Goal: Transaction & Acquisition: Purchase product/service

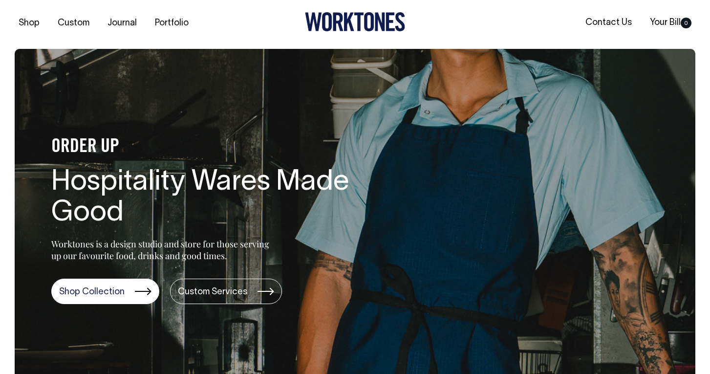
scroll to position [3, 0]
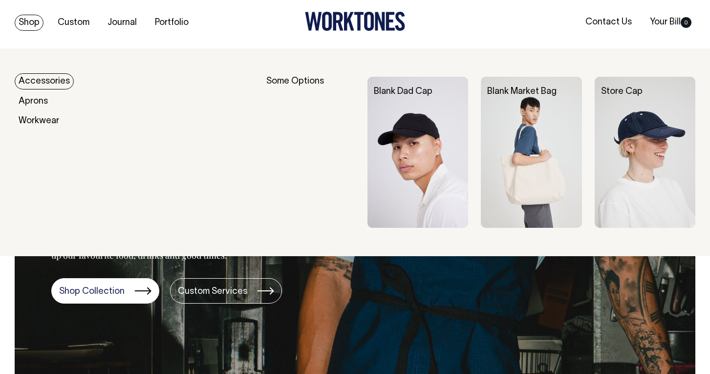
click at [32, 22] on link "Shop" at bounding box center [29, 23] width 29 height 16
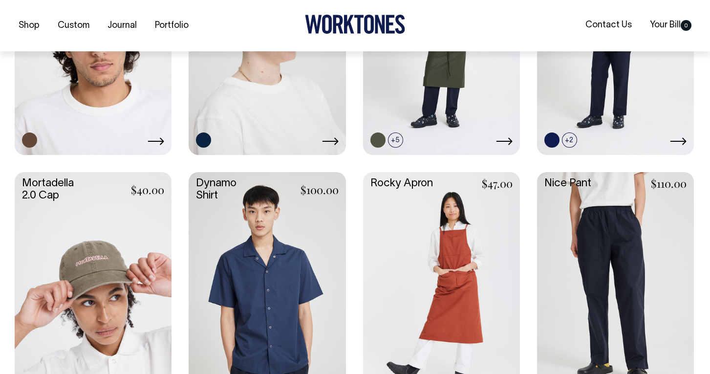
scroll to position [622, 0]
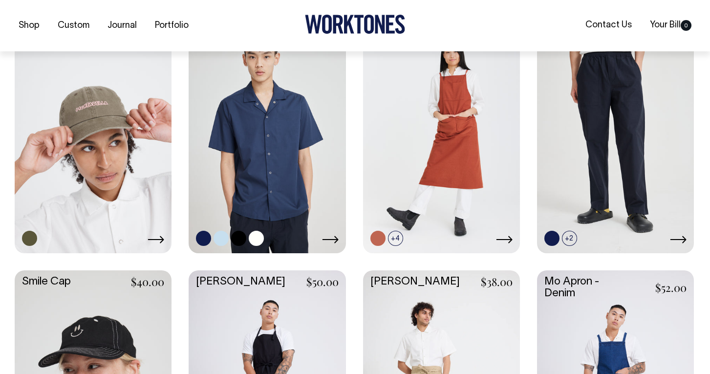
click at [242, 173] on link at bounding box center [267, 135] width 157 height 234
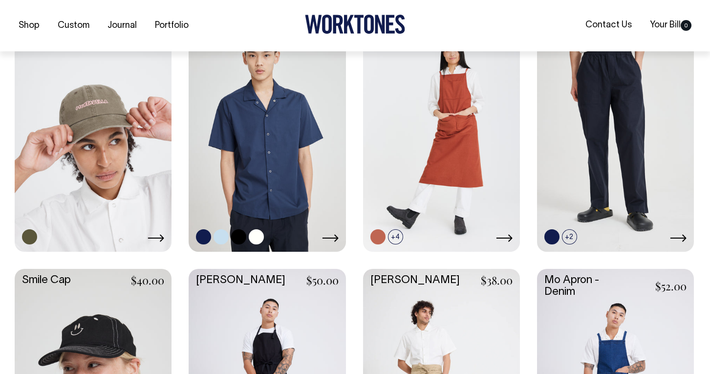
scroll to position [778, 0]
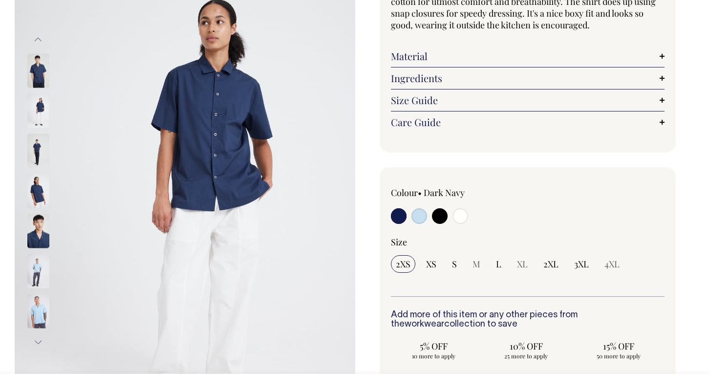
scroll to position [211, 0]
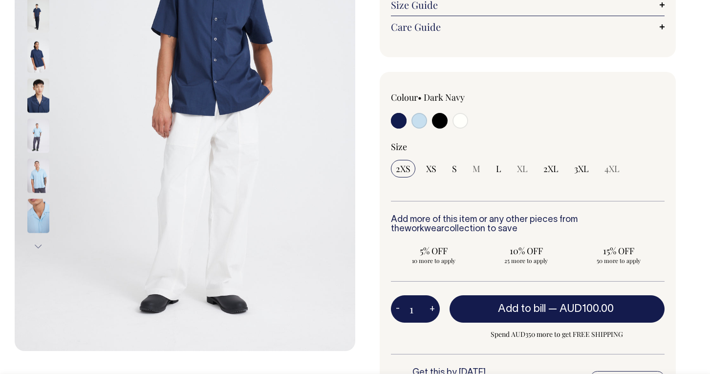
click at [416, 123] on input "radio" at bounding box center [420, 121] width 16 height 16
radio input "true"
select select "True Blue"
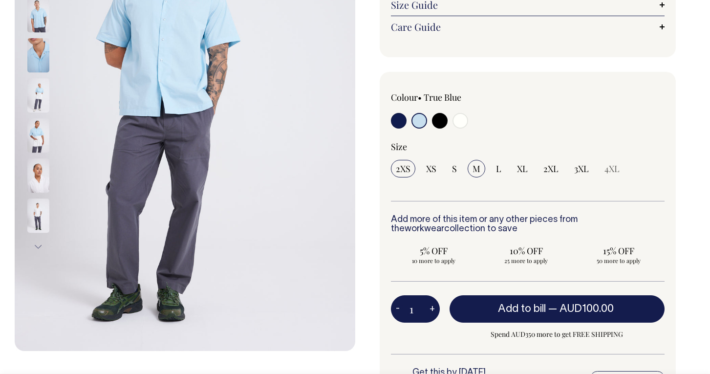
click at [476, 169] on span "M" at bounding box center [477, 169] width 8 height 12
click at [476, 169] on input "M" at bounding box center [477, 169] width 18 height 18
radio input "true"
select select "M"
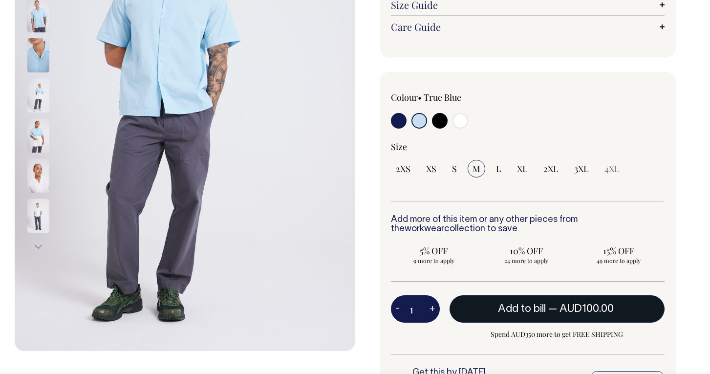
click at [485, 298] on button "Add to bill — AUD100.00" at bounding box center [558, 308] width 216 height 27
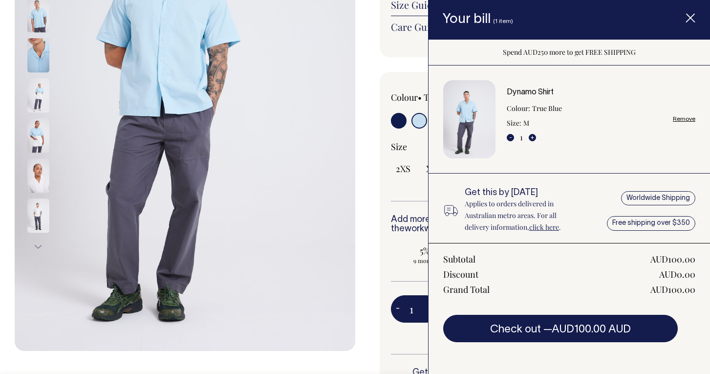
click at [681, 23] on span "Item added to your cart" at bounding box center [690, 20] width 39 height 42
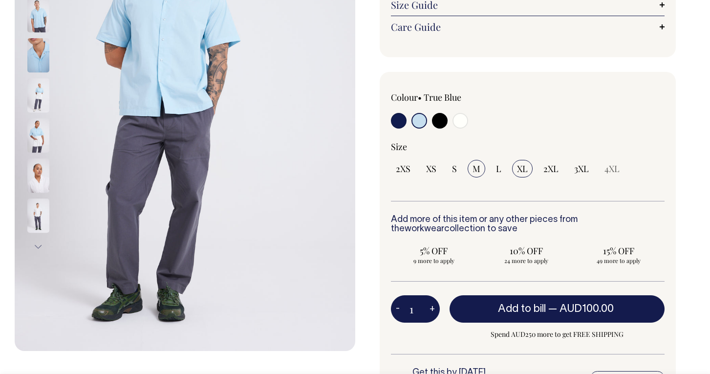
click at [518, 172] on span "XL" at bounding box center [522, 169] width 11 height 12
click at [518, 172] on input "XL" at bounding box center [522, 169] width 21 height 18
radio input "true"
select select "XL"
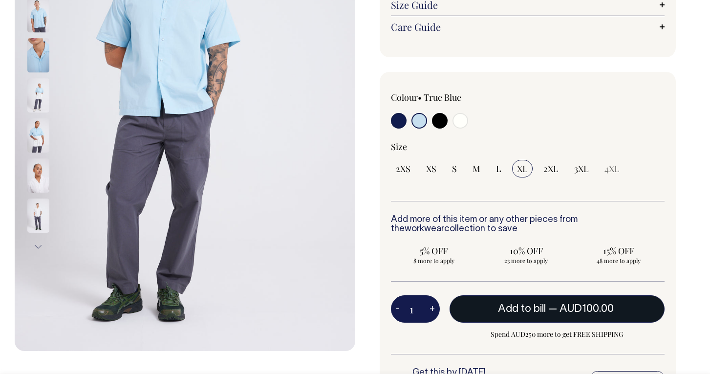
click at [562, 304] on span "AUD100.00" at bounding box center [587, 309] width 54 height 10
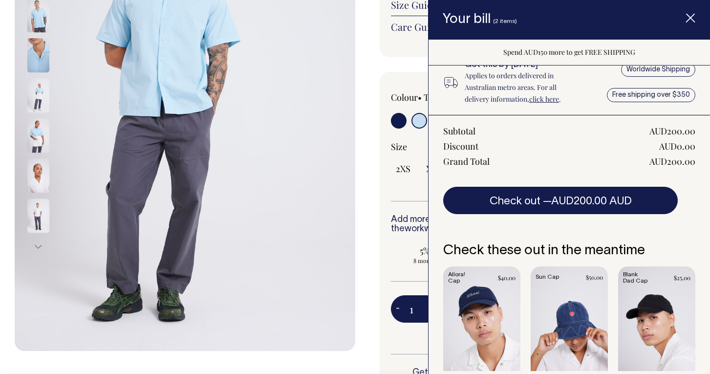
scroll to position [219, 0]
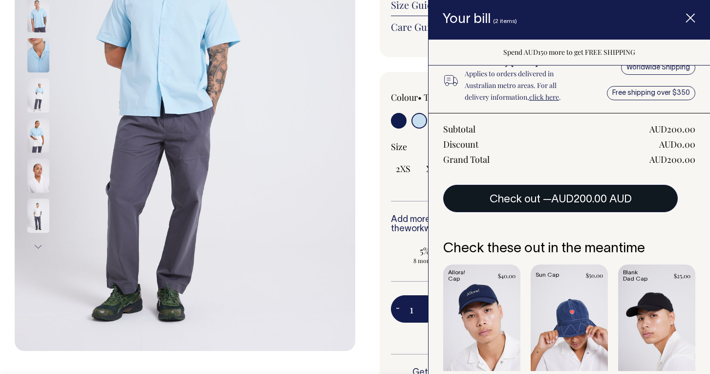
click at [559, 192] on button "Check out — AUD200.00 AUD" at bounding box center [560, 198] width 235 height 27
